Goal: Task Accomplishment & Management: Manage account settings

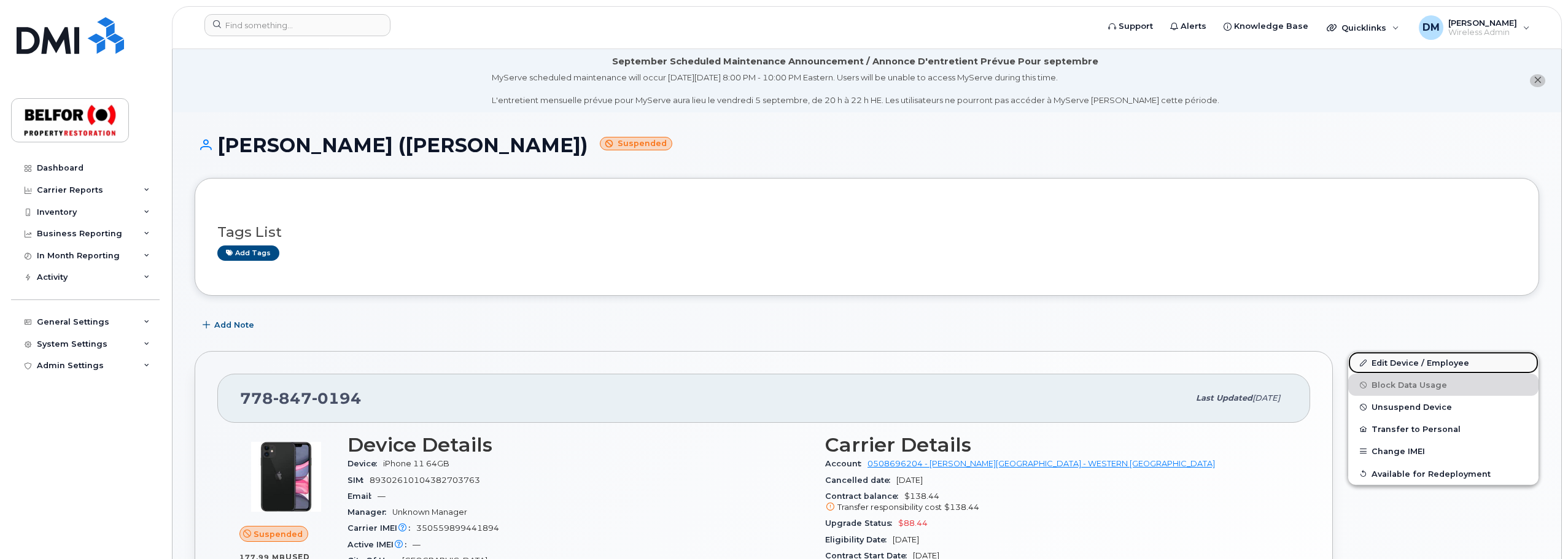
click at [1413, 364] on link "Edit Device / Employee" at bounding box center [1443, 362] width 190 height 22
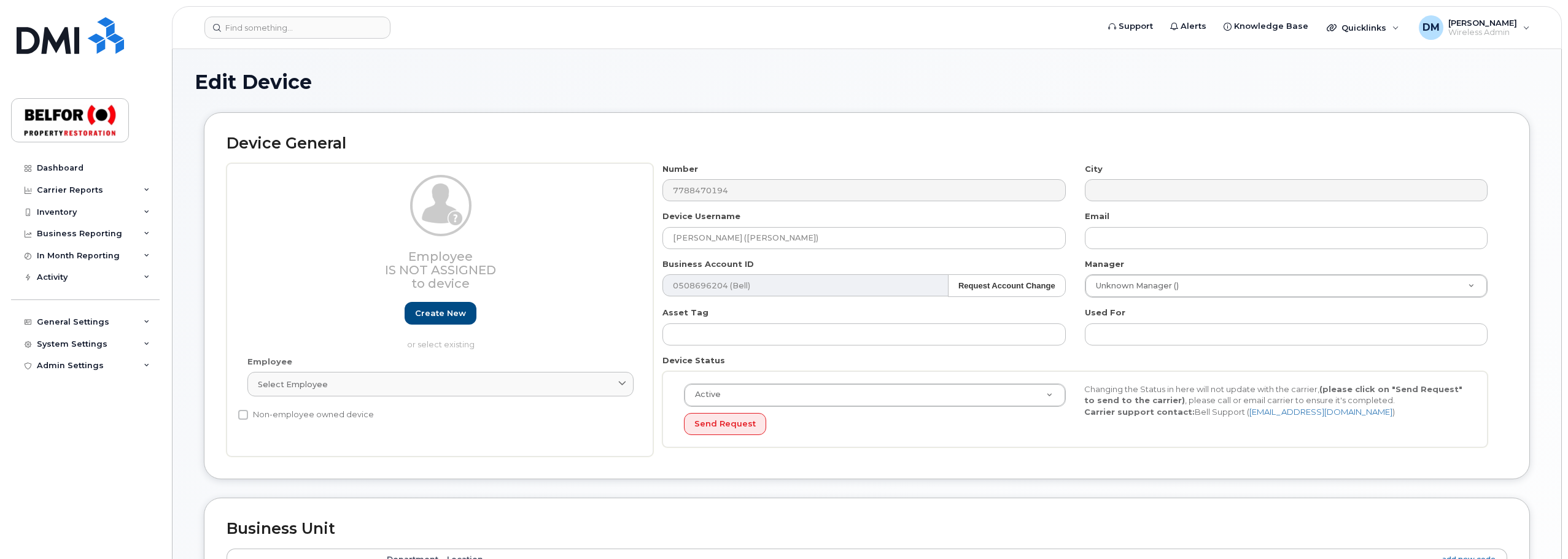
select select "5713122"
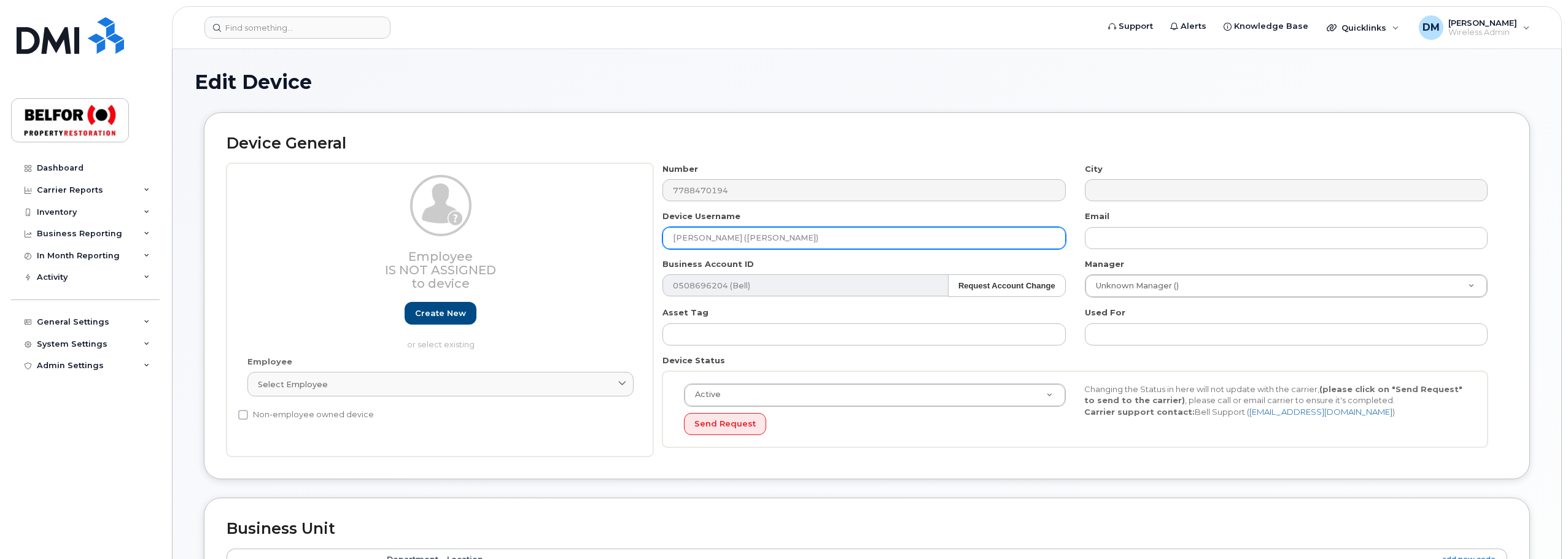
drag, startPoint x: 815, startPoint y: 239, endPoint x: 673, endPoint y: 237, distance: 142.0
click at [673, 237] on input "[PERSON_NAME] ([PERSON_NAME])" at bounding box center [864, 238] width 403 height 22
paste input "[PERSON_NAME]"
type input "[PERSON_NAME]"
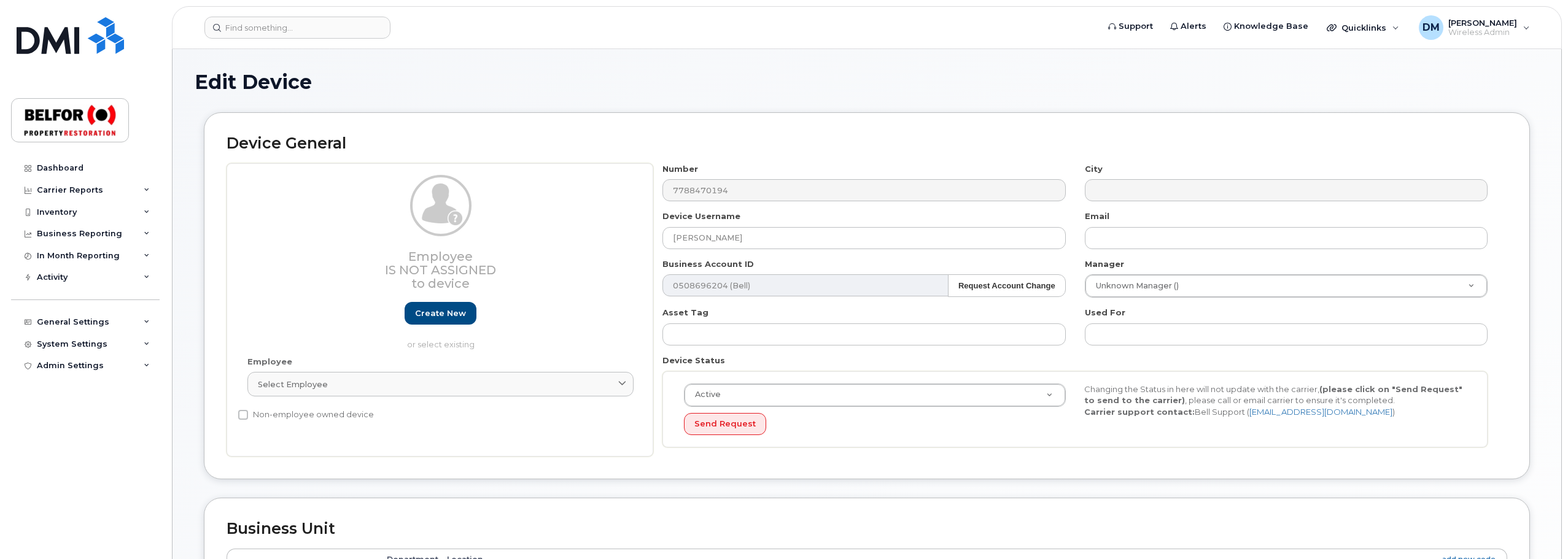
click at [1537, 446] on div "Device General Employee Is not assigned to device Create new or select existing…" at bounding box center [867, 305] width 1345 height 386
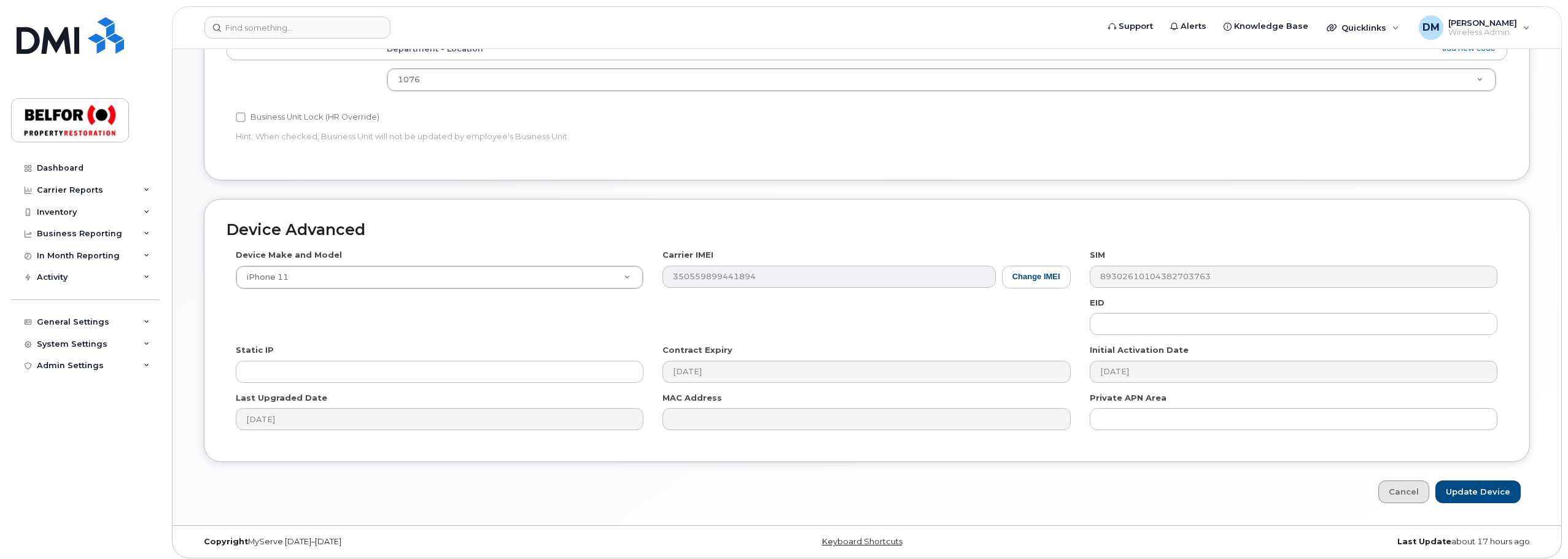
scroll to position [516, 0]
click at [1486, 486] on input "Update Device" at bounding box center [1478, 486] width 85 height 23
type input "Saving..."
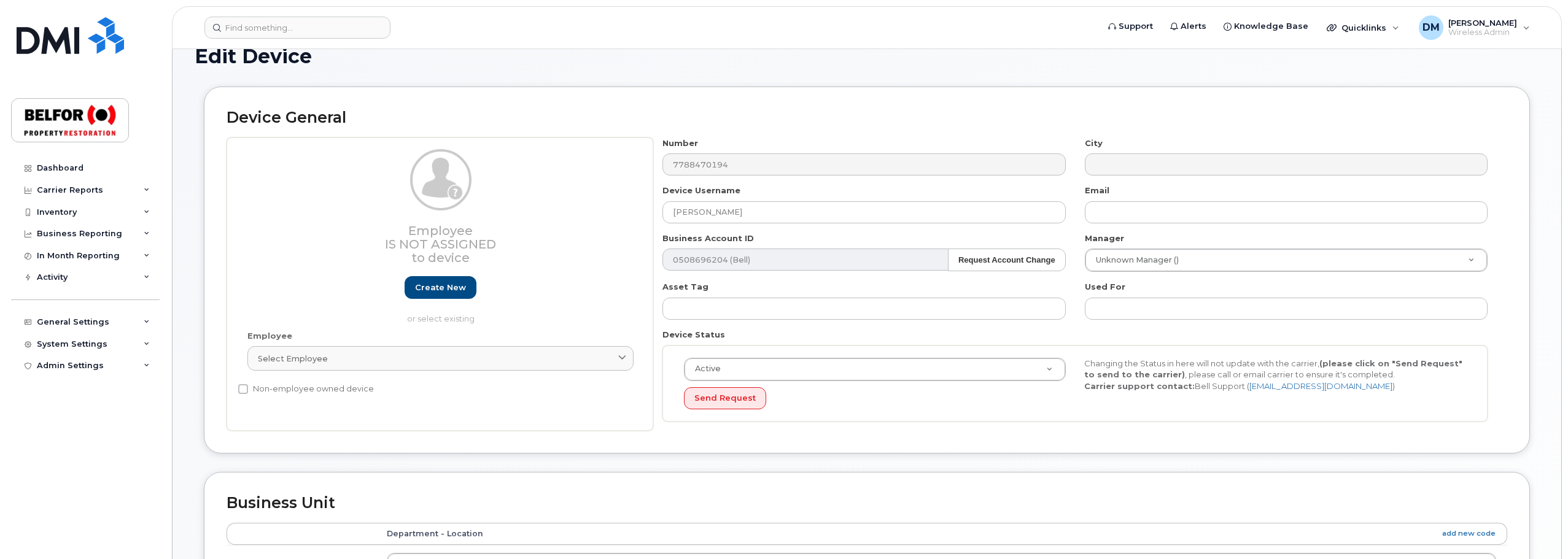
scroll to position [0, 0]
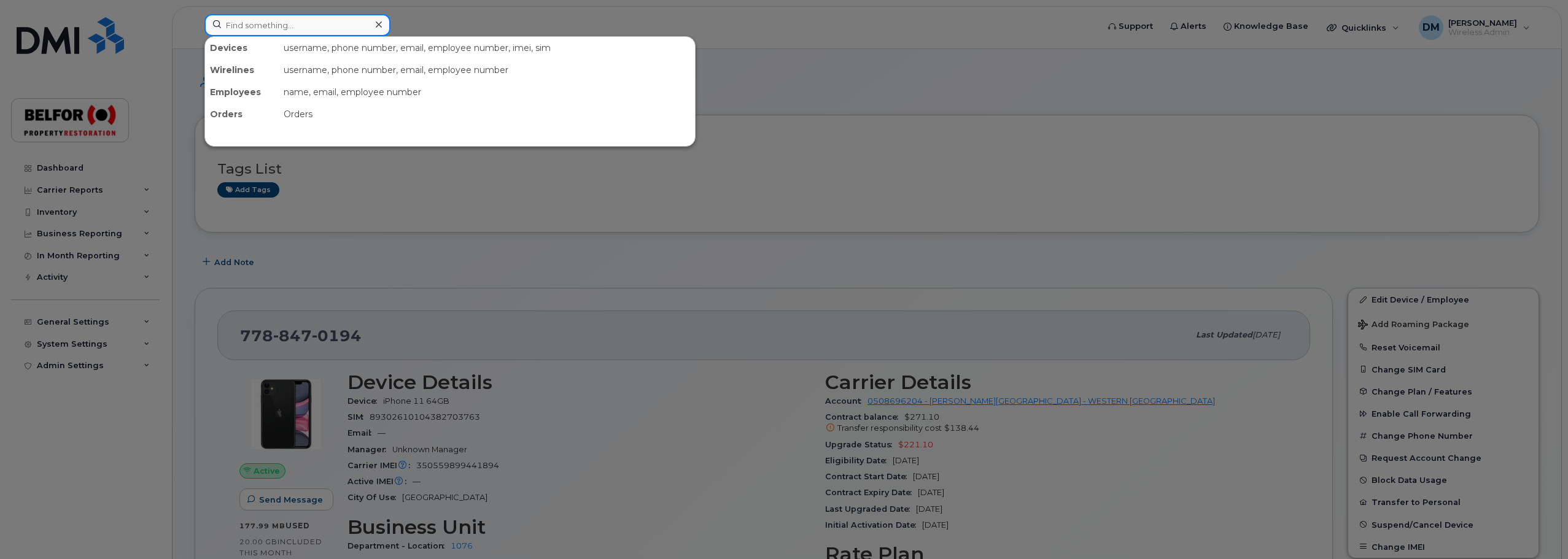
click at [256, 27] on input at bounding box center [297, 25] width 186 height 22
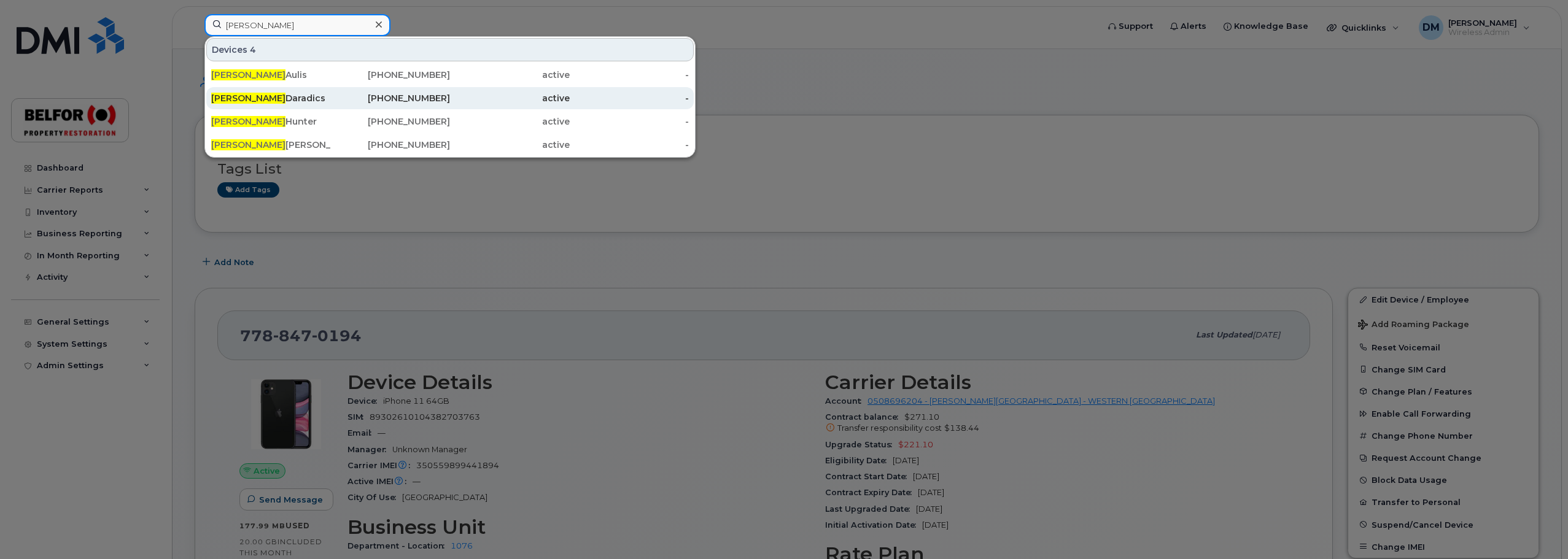
type input "samantha"
click at [276, 95] on div "Samantha Daradics" at bounding box center [271, 98] width 120 height 12
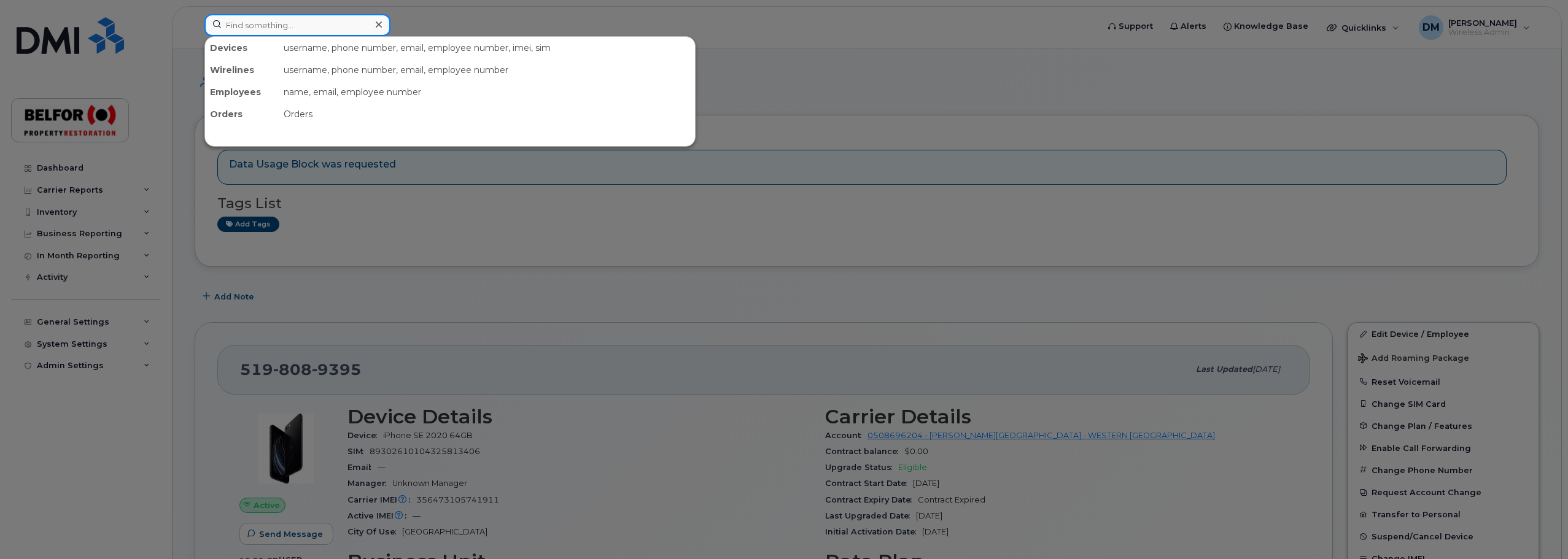
click at [252, 23] on input at bounding box center [297, 25] width 186 height 22
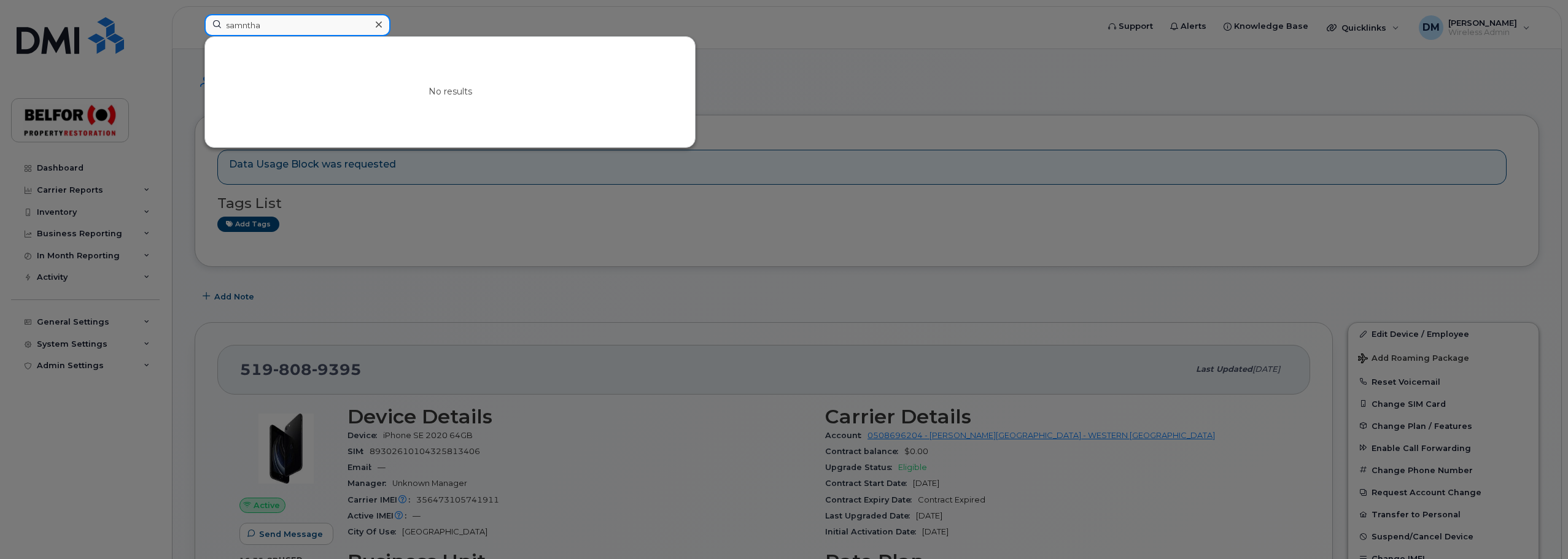
click at [244, 27] on input "samntha" at bounding box center [297, 25] width 186 height 22
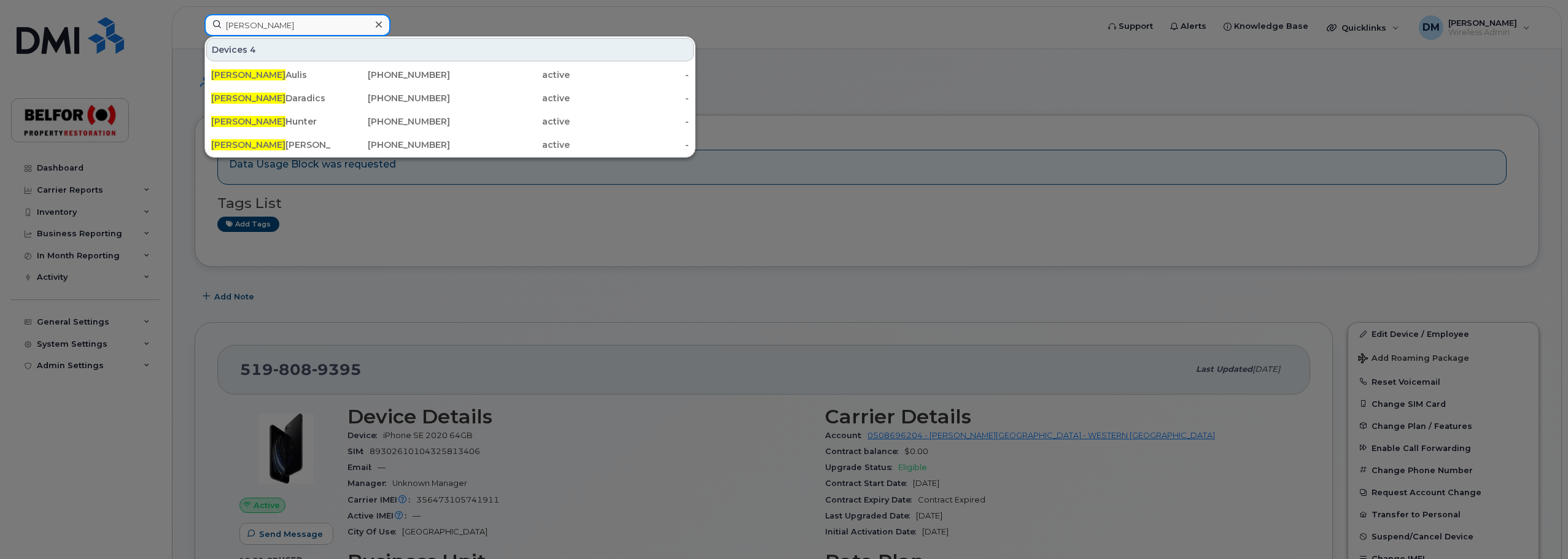
type input "samantha"
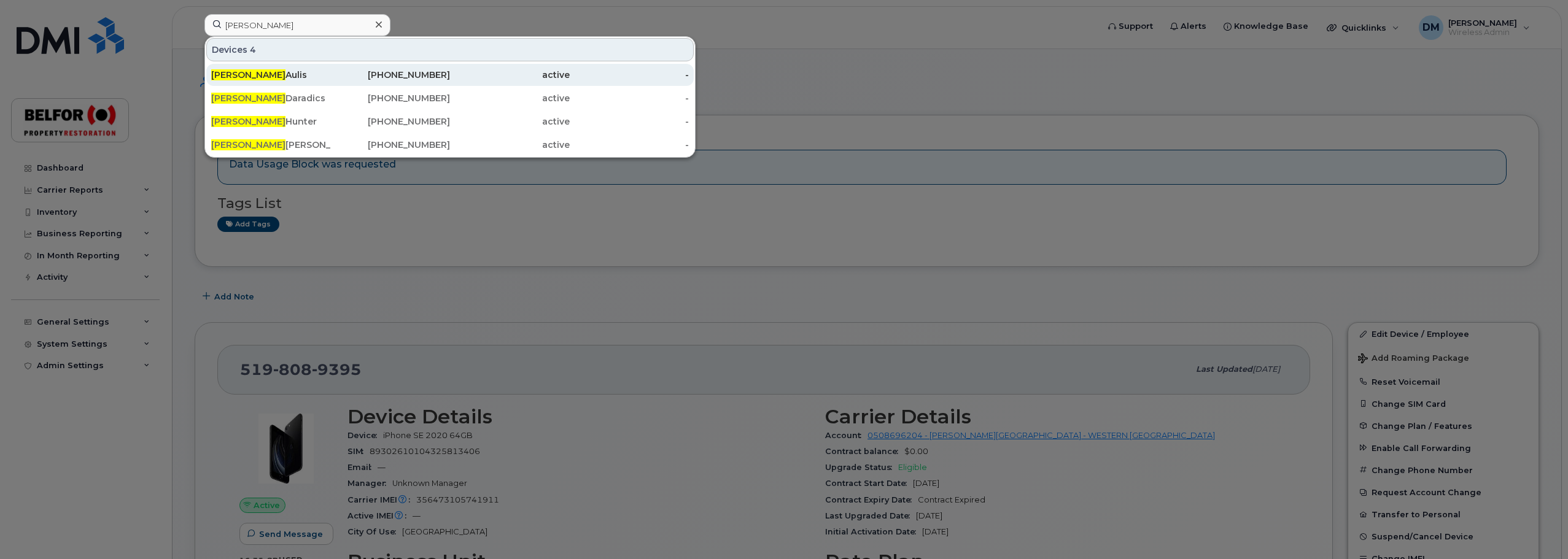
click at [244, 71] on span "Samantha" at bounding box center [248, 75] width 74 height 11
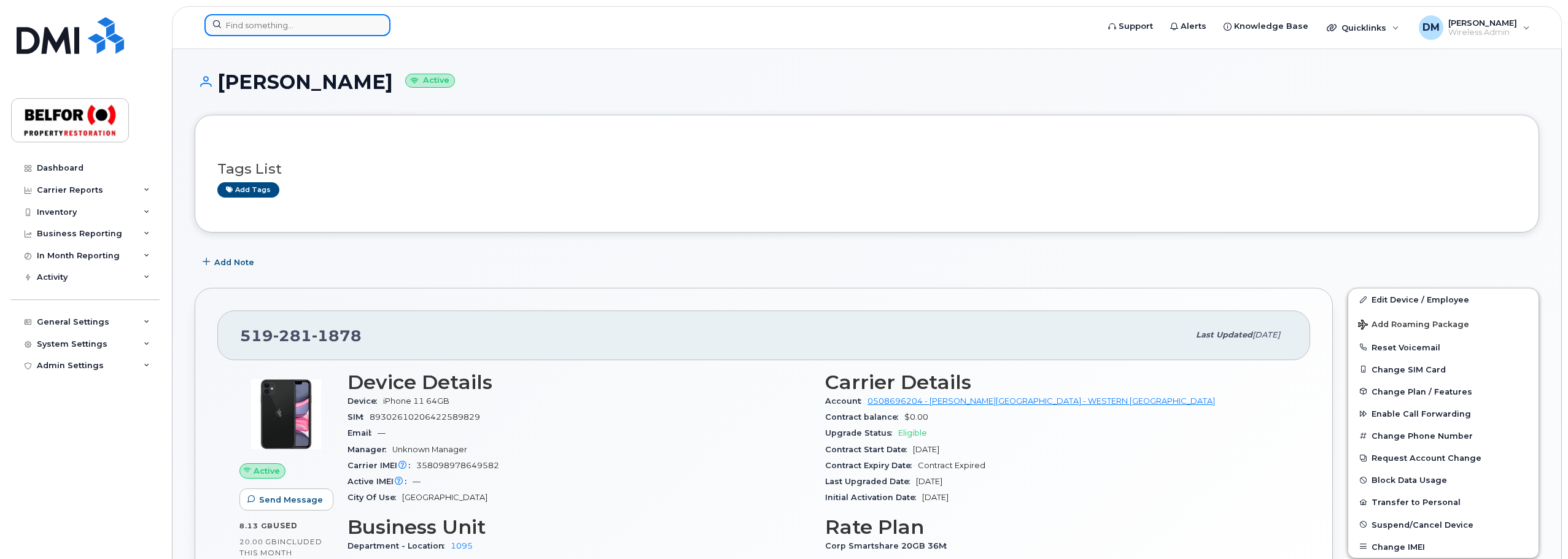
click at [240, 25] on input at bounding box center [297, 25] width 186 height 22
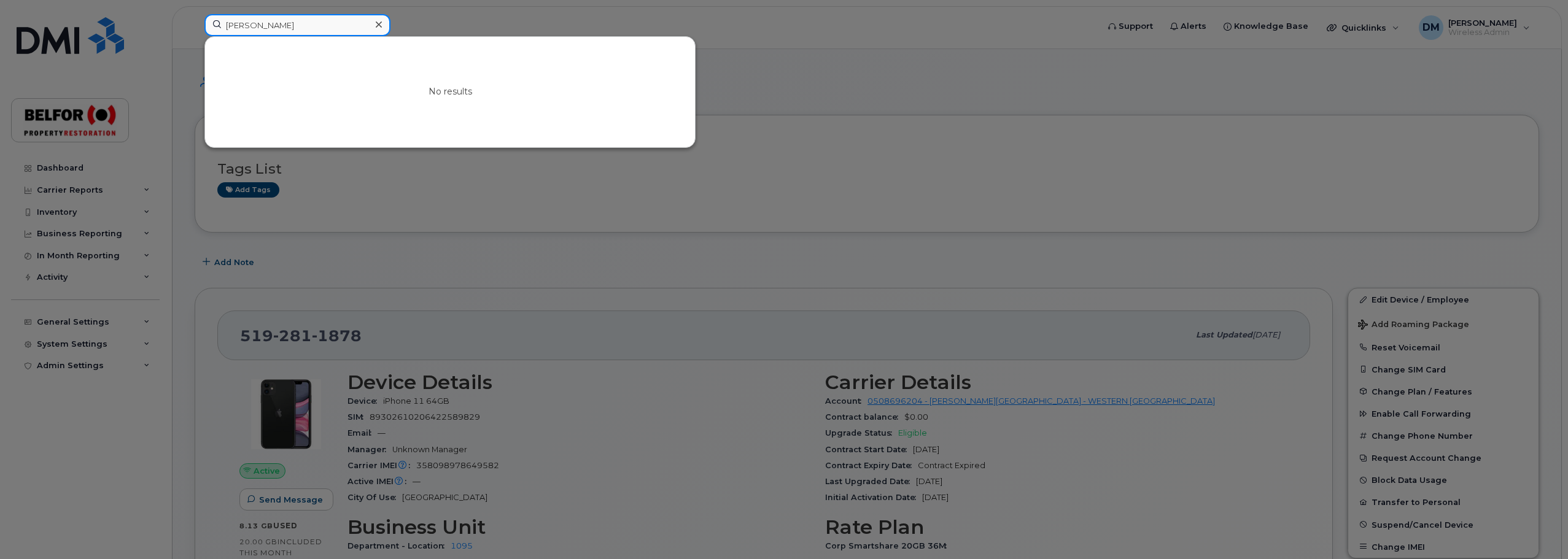
click at [254, 25] on input "samanatha" at bounding box center [297, 25] width 186 height 22
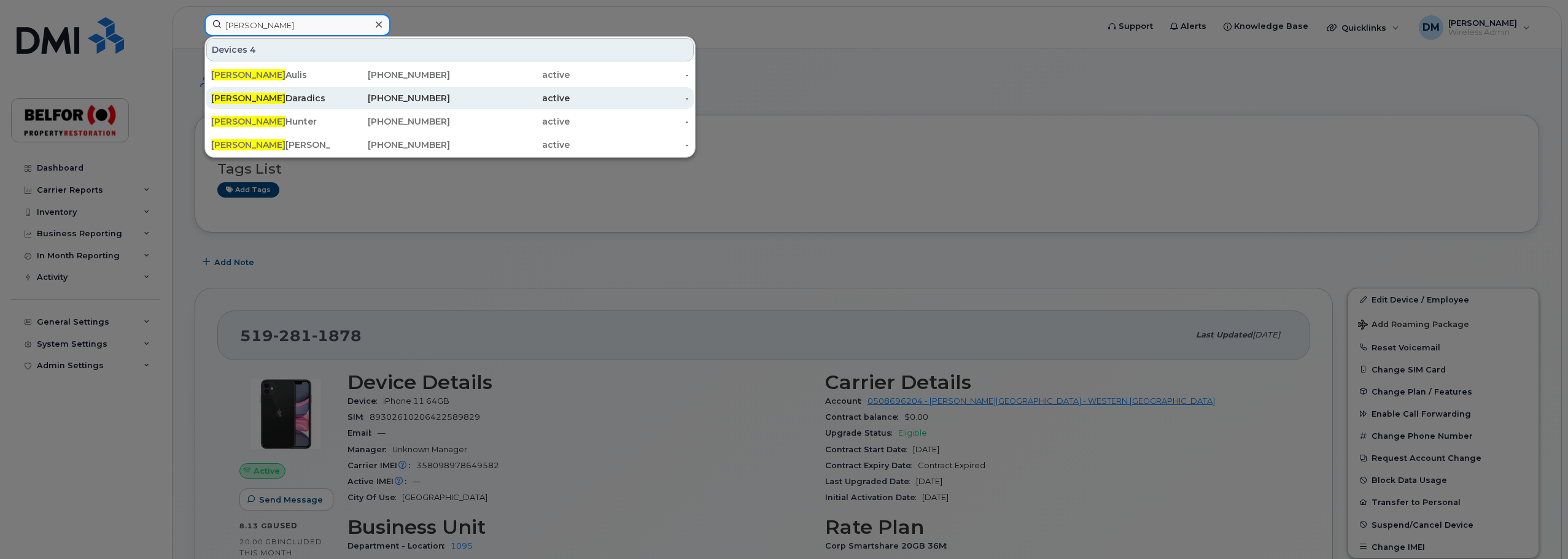
type input "samantha"
click at [275, 103] on div "Samantha Daradics" at bounding box center [271, 98] width 120 height 12
